Goal: Transaction & Acquisition: Subscribe to service/newsletter

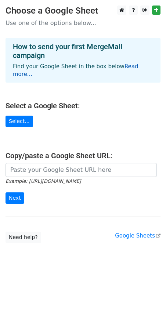
click at [138, 67] on link "Read more..." at bounding box center [76, 70] width 126 height 14
click at [21, 116] on link "Select..." at bounding box center [20, 121] width 28 height 11
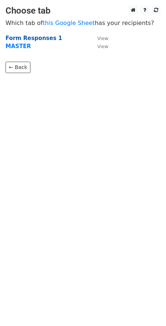
click at [26, 38] on strong "Form Responses 1" at bounding box center [34, 38] width 57 height 7
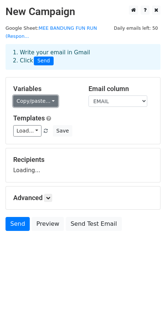
click at [41, 95] on link "Copy/paste..." at bounding box center [35, 100] width 45 height 11
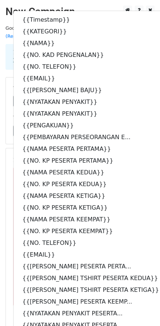
click at [143, 114] on div "Templates Load... No templates saved Save" at bounding box center [80, 125] width 145 height 22
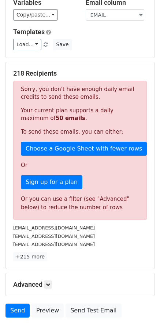
scroll to position [73, 0]
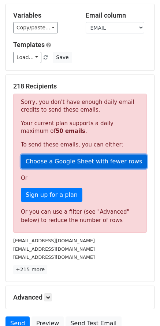
click at [68, 155] on link "Choose a Google Sheet with fewer rows" at bounding box center [84, 162] width 126 height 14
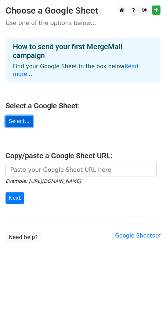
click at [21, 116] on link "Select..." at bounding box center [20, 121] width 28 height 11
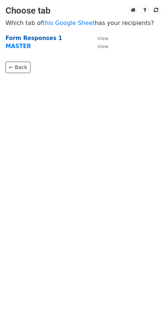
click at [30, 37] on strong "Form Responses 1" at bounding box center [34, 38] width 57 height 7
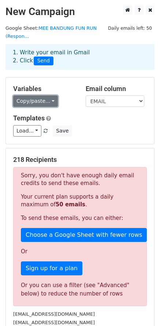
click at [38, 95] on link "Copy/paste..." at bounding box center [35, 100] width 45 height 11
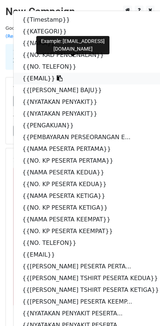
click at [42, 73] on link "{{EMAIL}}" at bounding box center [95, 79] width 162 height 12
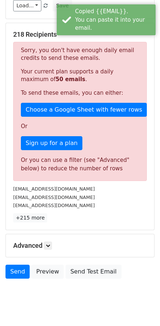
scroll to position [132, 0]
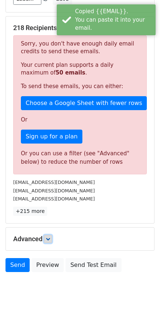
click at [48, 237] on icon at bounding box center [48, 239] width 4 height 4
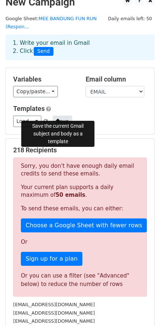
scroll to position [0, 0]
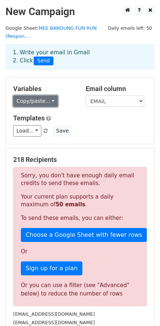
click at [41, 95] on link "Copy/paste..." at bounding box center [35, 100] width 45 height 11
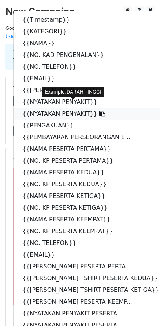
click at [49, 108] on link "{{NYATAKAN PENYAKIT}}" at bounding box center [95, 114] width 162 height 12
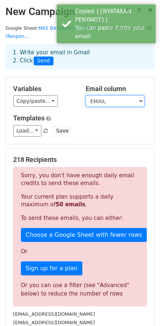
click at [93, 95] on select "Timestamp KATEGORI NAMA NO. KAD PENGENALAN NO. TELEFON EMAIL SAIZ BAJU NYATAKAN…" at bounding box center [115, 100] width 59 height 11
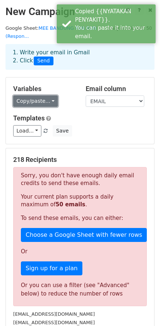
click at [47, 95] on link "Copy/paste..." at bounding box center [35, 100] width 45 height 11
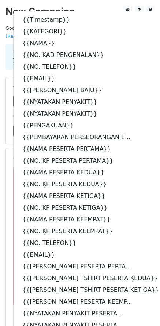
click at [143, 77] on div "Variables Copy/paste... {{Timestamp}} {{KATEGORI}} {{NAMA}} {{NO. KAD PENGENALA…" at bounding box center [80, 110] width 149 height 66
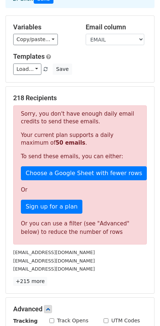
scroll to position [204, 0]
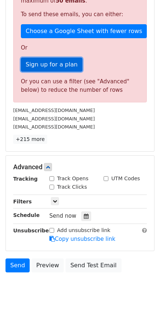
click at [69, 58] on link "Sign up for a plan" at bounding box center [52, 65] width 62 height 14
